Goal: Task Accomplishment & Management: Manage account settings

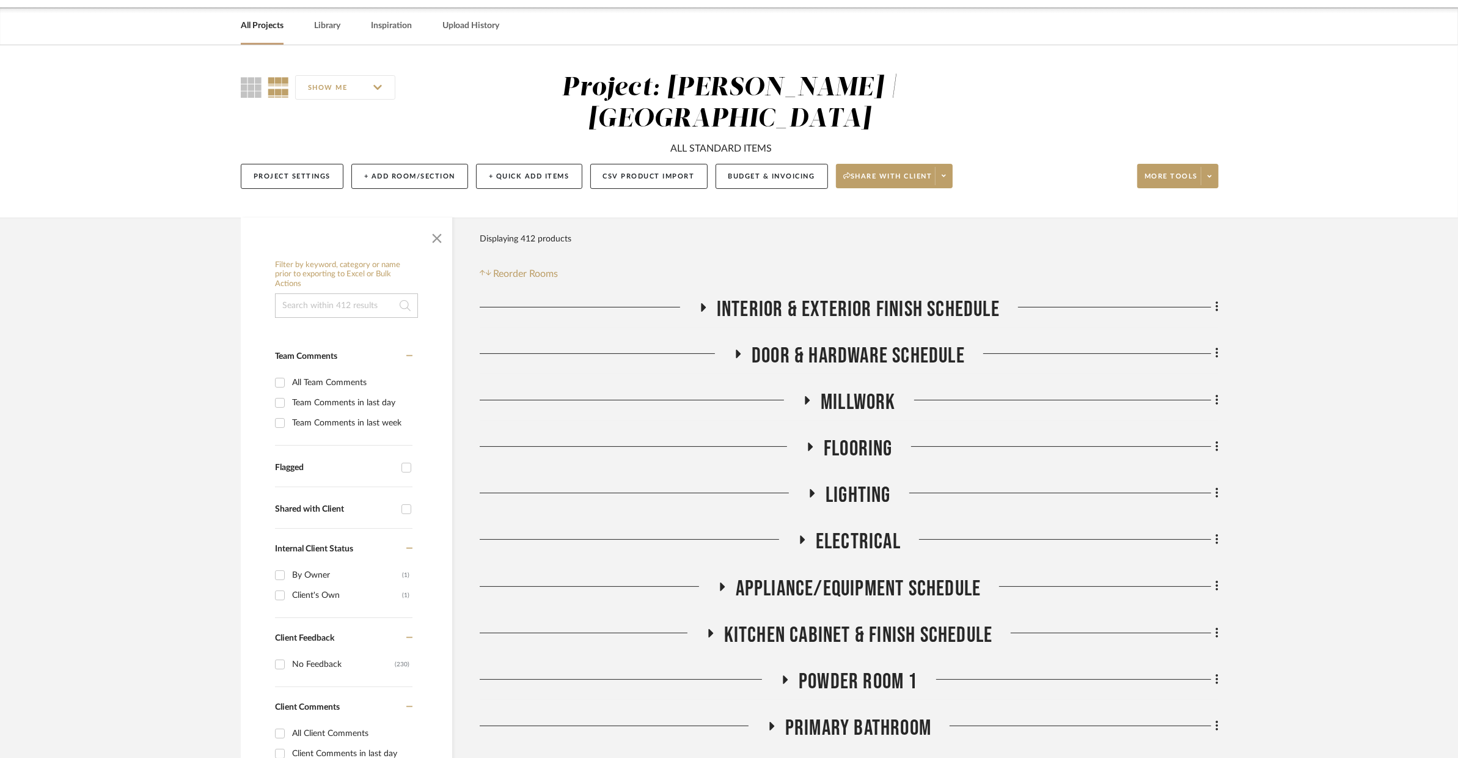
scroll to position [694, 0]
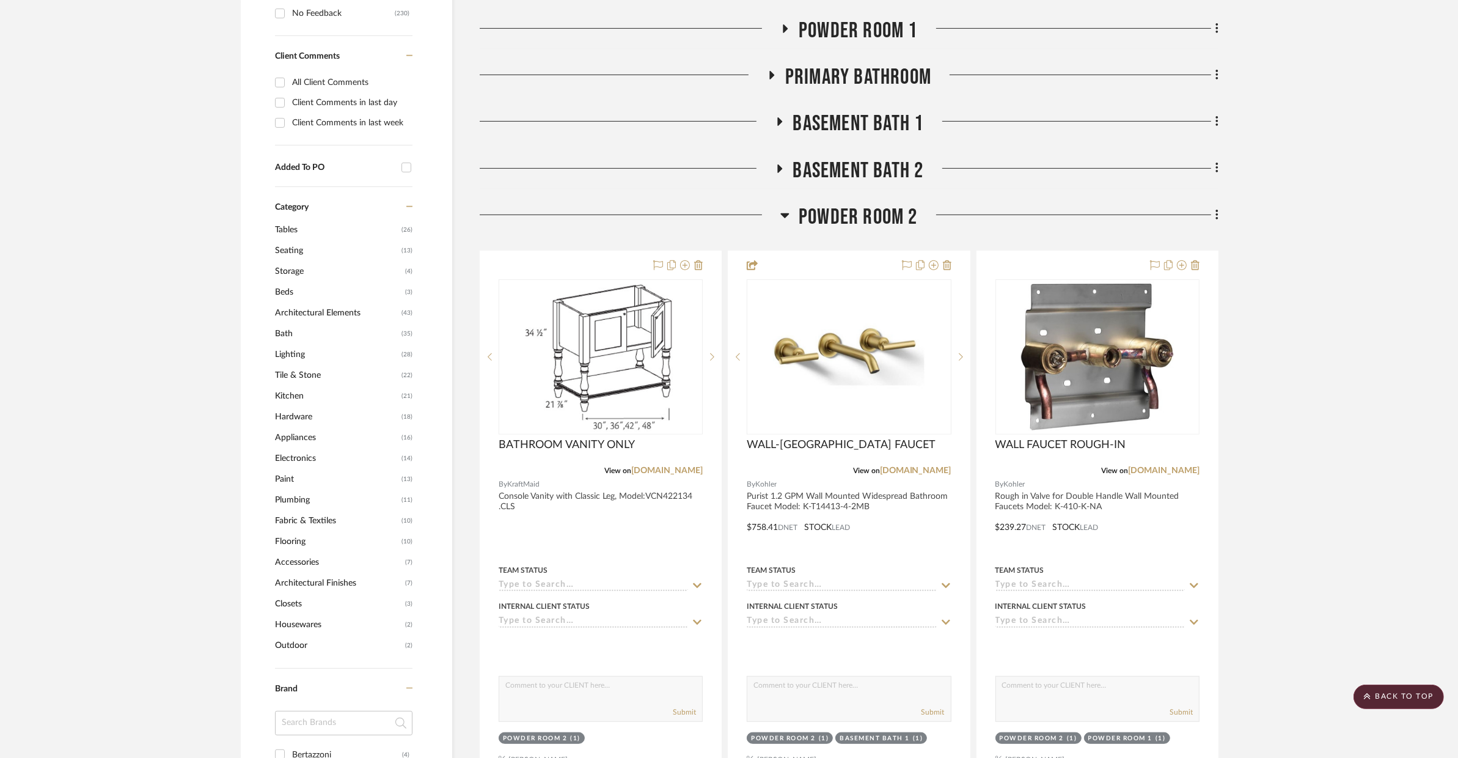
click at [842, 204] on span "POWDER ROOM 2" at bounding box center [858, 217] width 119 height 26
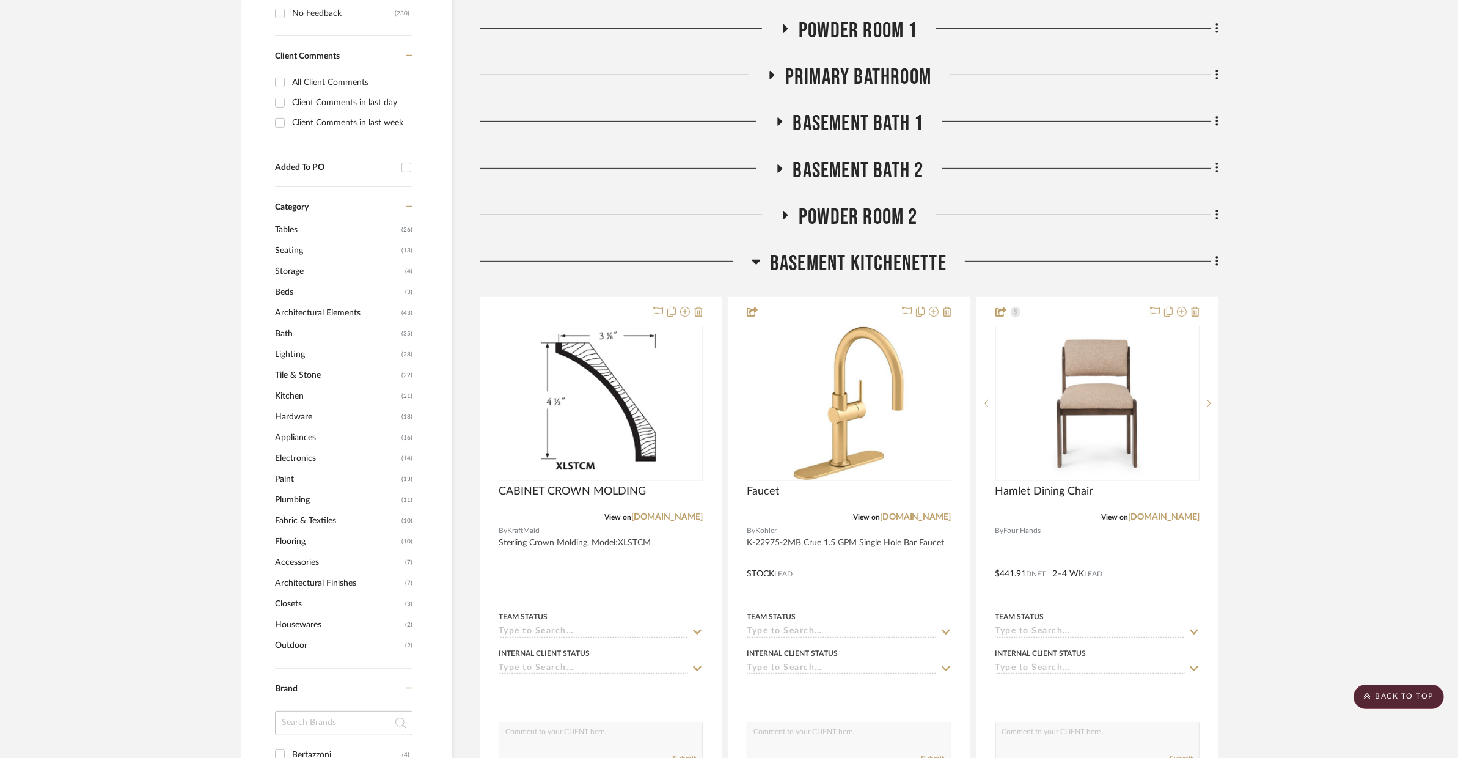
click at [860, 251] on span "BASEMENT KITCHENETTE" at bounding box center [858, 264] width 177 height 26
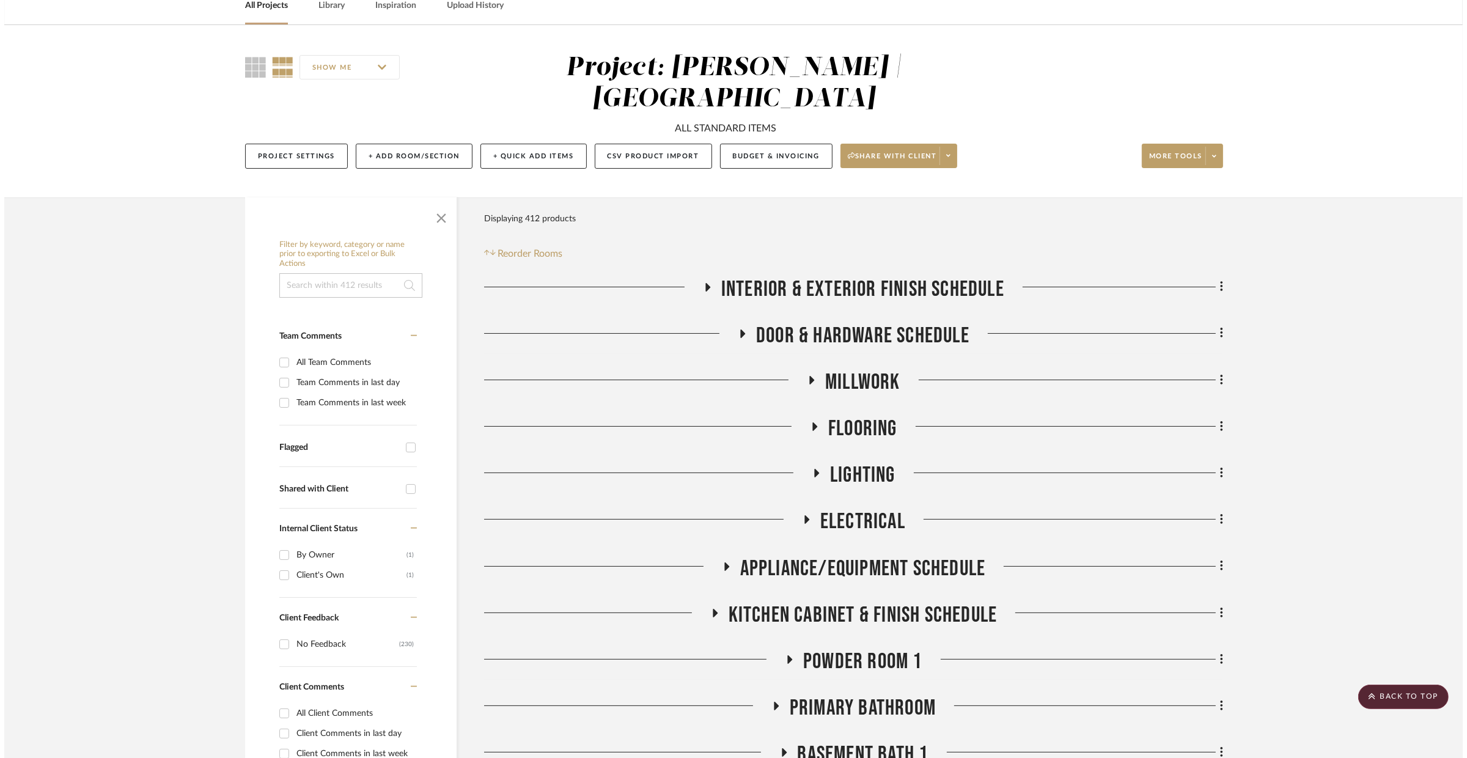
scroll to position [0, 0]
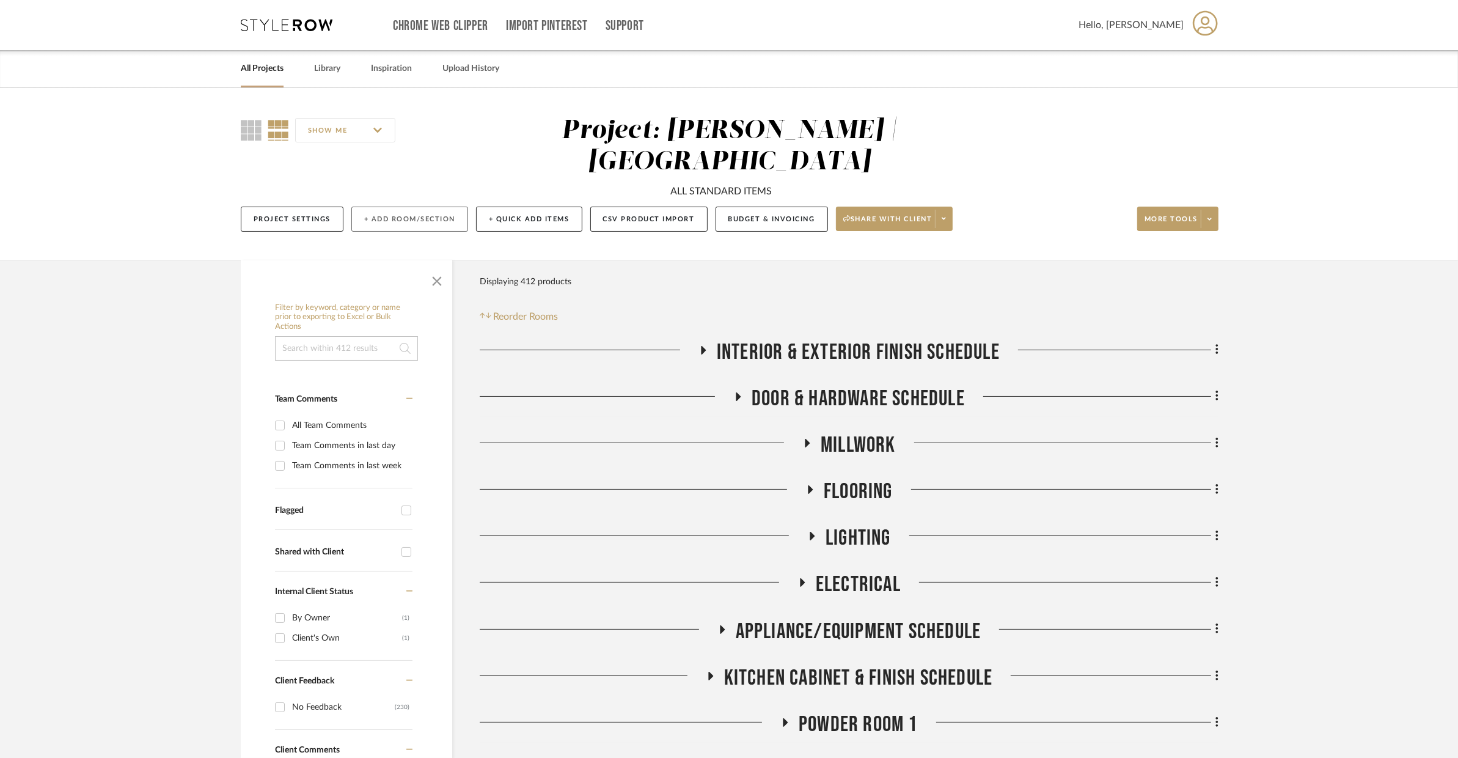
click at [394, 207] on button "+ Add Room/Section" at bounding box center [409, 219] width 117 height 25
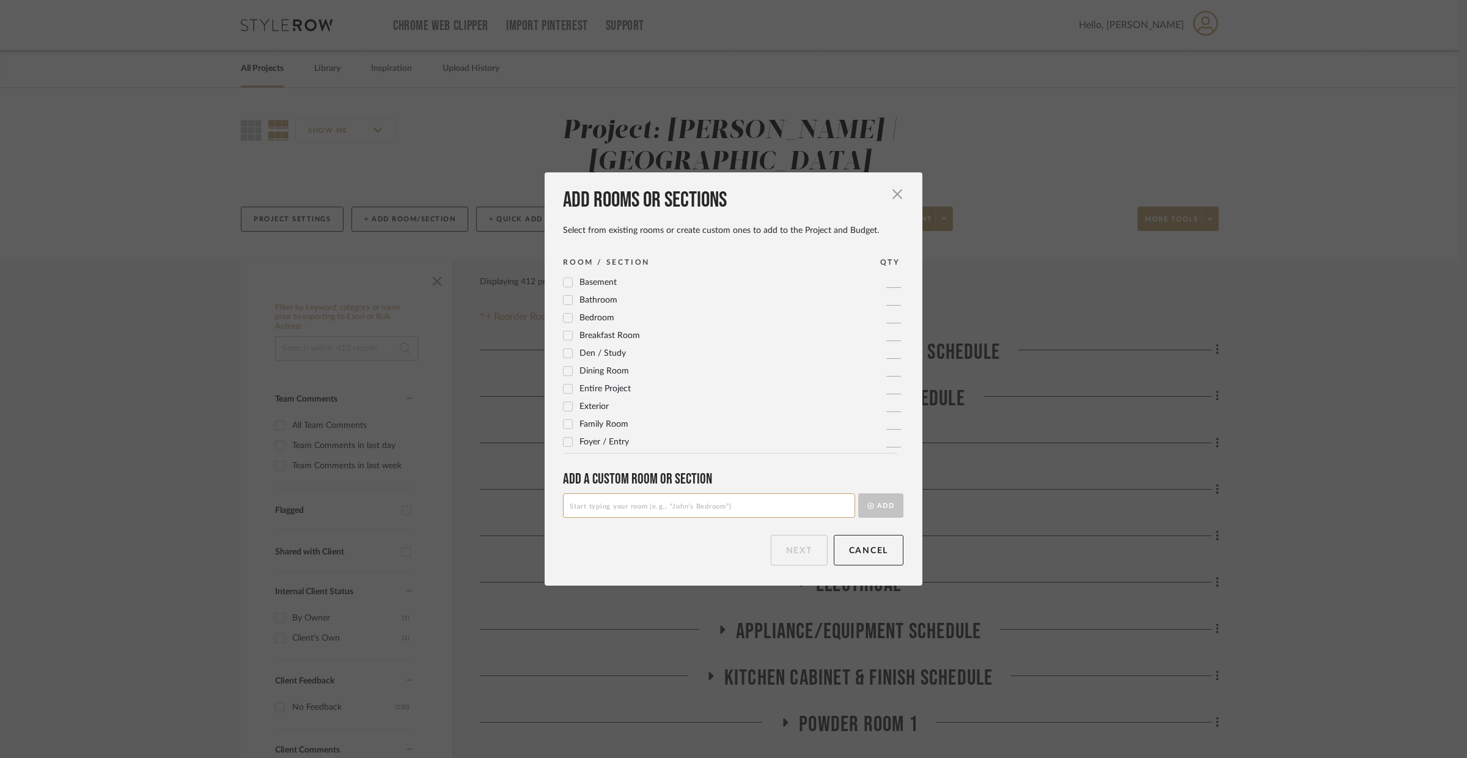
click at [681, 506] on input at bounding box center [709, 505] width 292 height 24
type input "Tile Options"
click at [870, 513] on button "Add" at bounding box center [880, 505] width 45 height 24
click at [791, 548] on button "Next" at bounding box center [799, 550] width 57 height 31
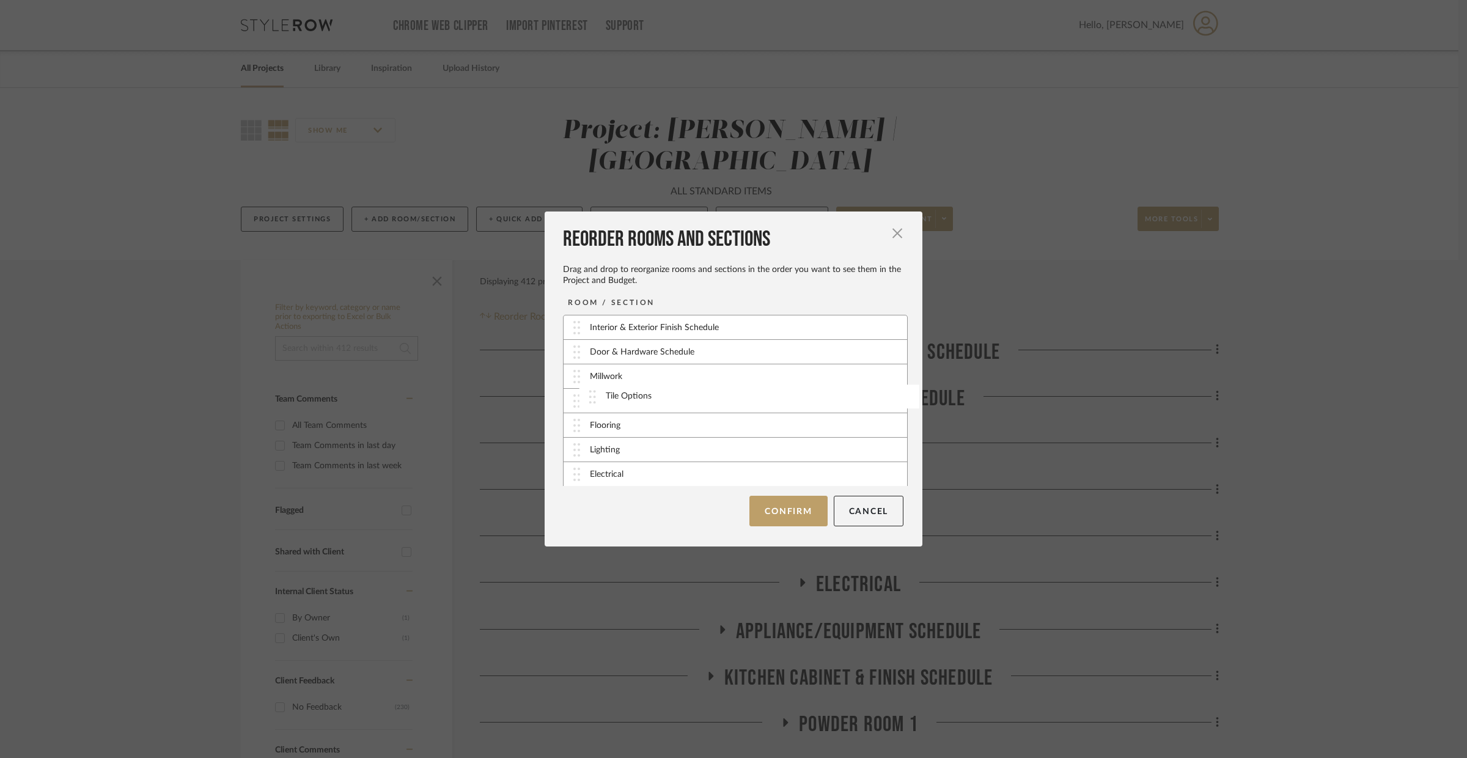
drag, startPoint x: 581, startPoint y: 471, endPoint x: 601, endPoint y: 394, distance: 79.6
click at [758, 509] on button "Confirm" at bounding box center [788, 511] width 78 height 31
